Goal: Find specific page/section: Find specific page/section

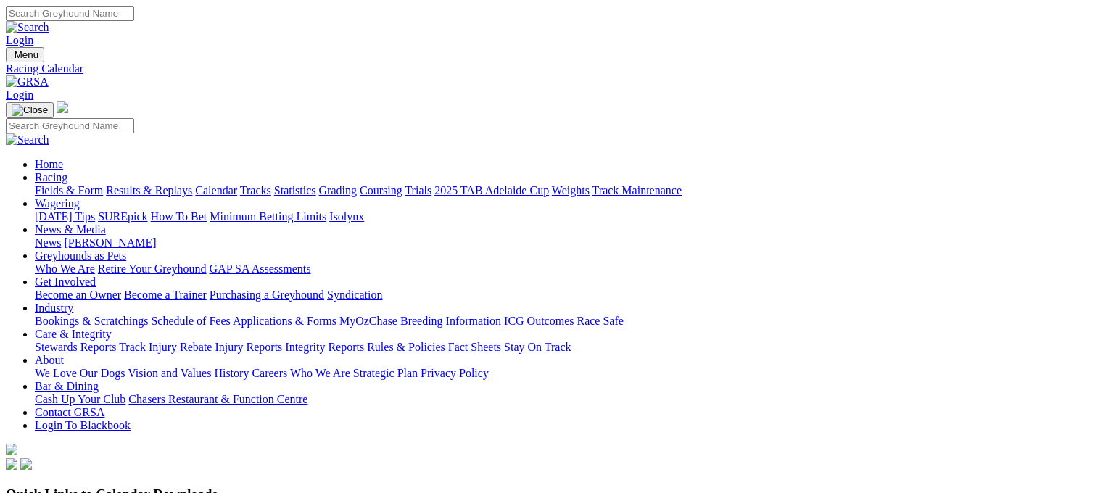
scroll to position [1200, 0]
click at [316, 184] on link "Statistics" at bounding box center [295, 190] width 42 height 12
